Goal: Task Accomplishment & Management: Complete application form

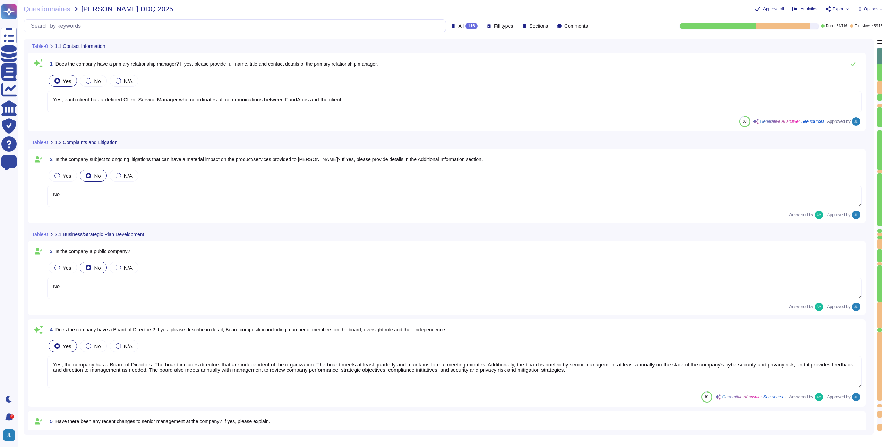
type textarea "Yes, each client has a defined Client Service Manager who coordinates all commu…"
type textarea "No"
type textarea "Yes, the company has a Board of Directors. The board includes directors that ar…"
type textarea "No"
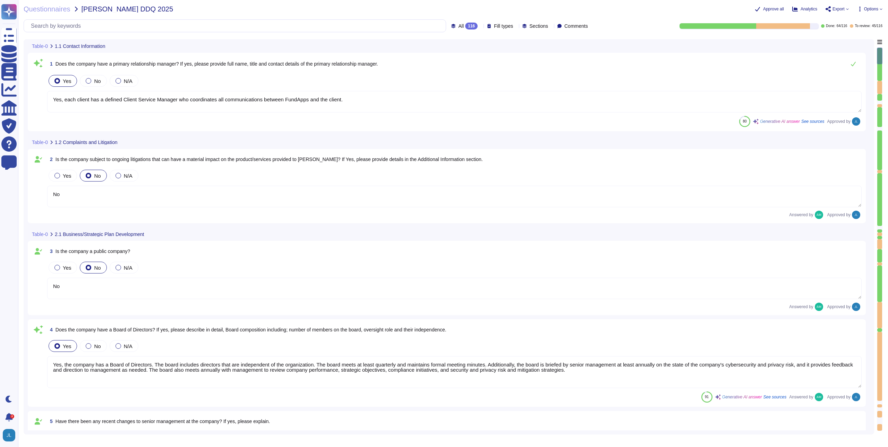
type textarea "Our CEO - [PERSON_NAME]"
type textarea "The board of directors plays a significant role in the company's strategic over…"
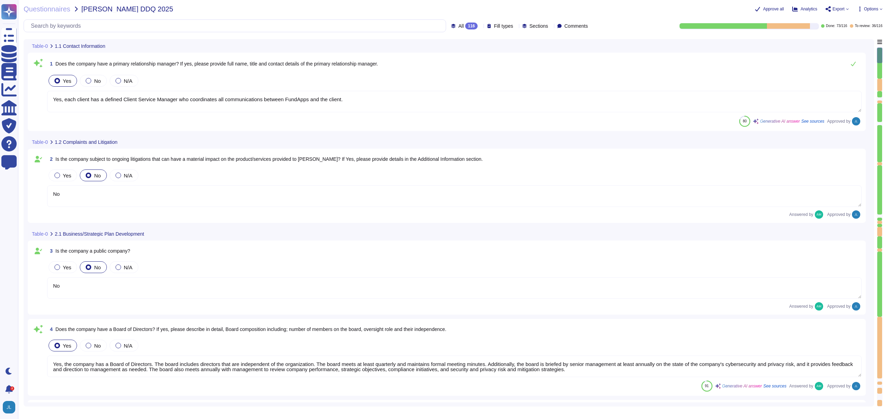
type textarea "Yes, each client has a defined Client Service Manager who coordinates all commu…"
type textarea "No"
type textarea "Yes, the company has a Board of Directors. The board includes directors that ar…"
type textarea "No"
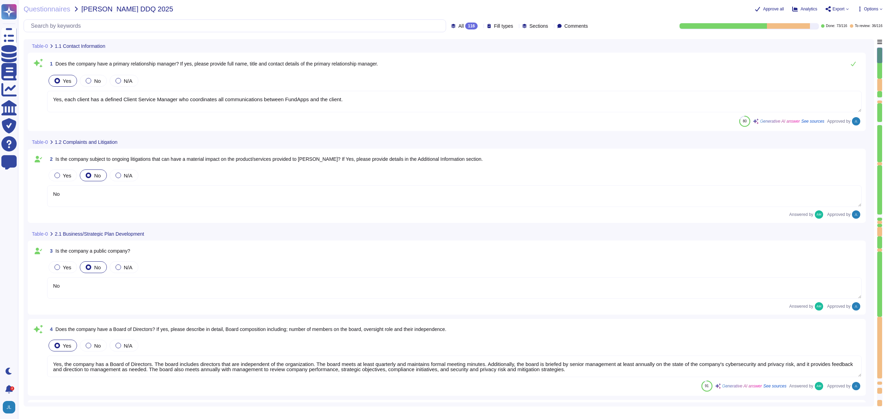
type textarea "Our CEO - [PERSON_NAME]"
type textarea "The board of directors plays a significant role in the company's strategic over…"
